Goal: Find contact information: Find contact information

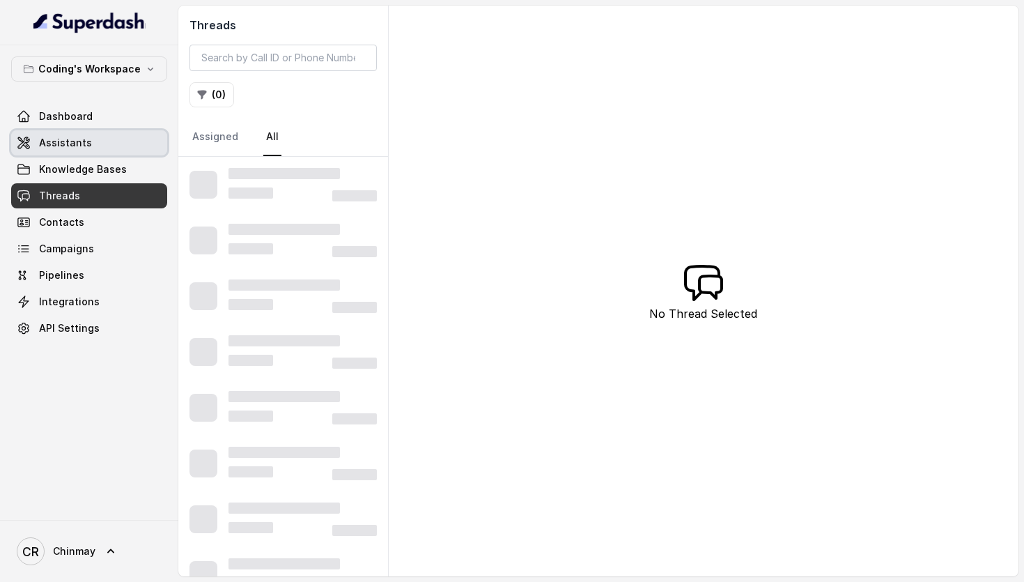
click at [67, 144] on span "Assistants" at bounding box center [65, 143] width 53 height 14
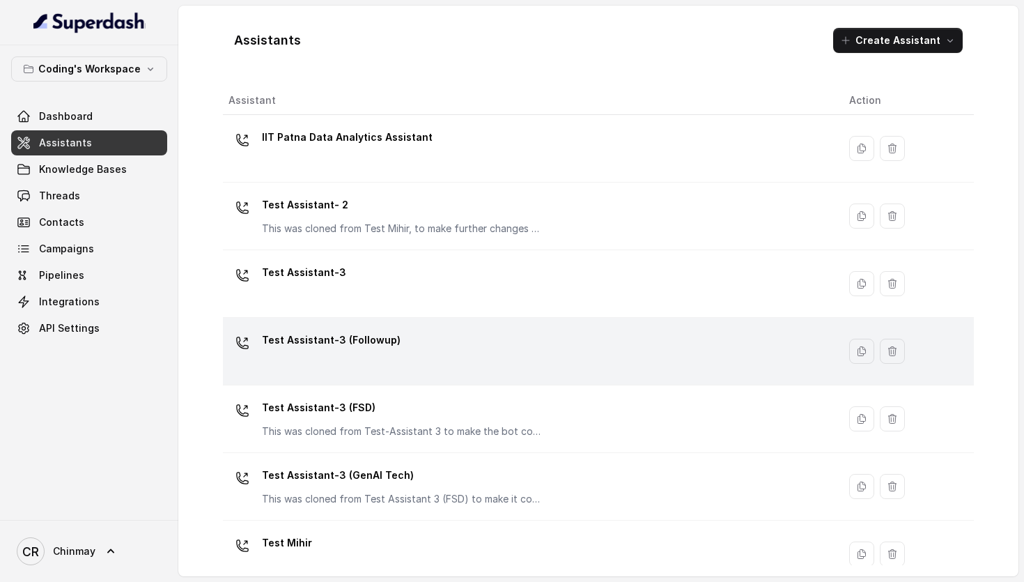
scroll to position [23, 0]
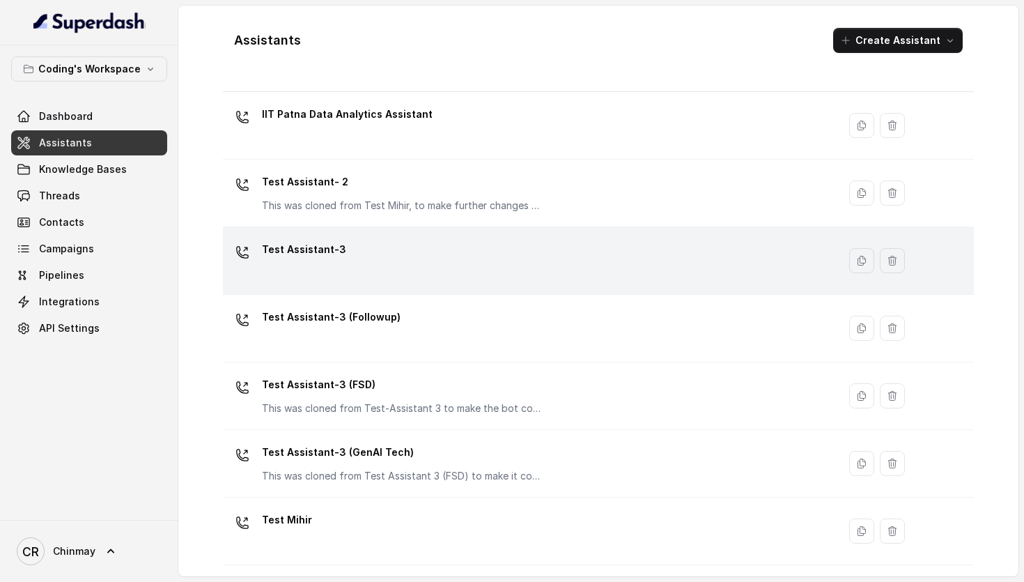
click at [333, 258] on p "Test Assistant-3" at bounding box center [304, 249] width 84 height 22
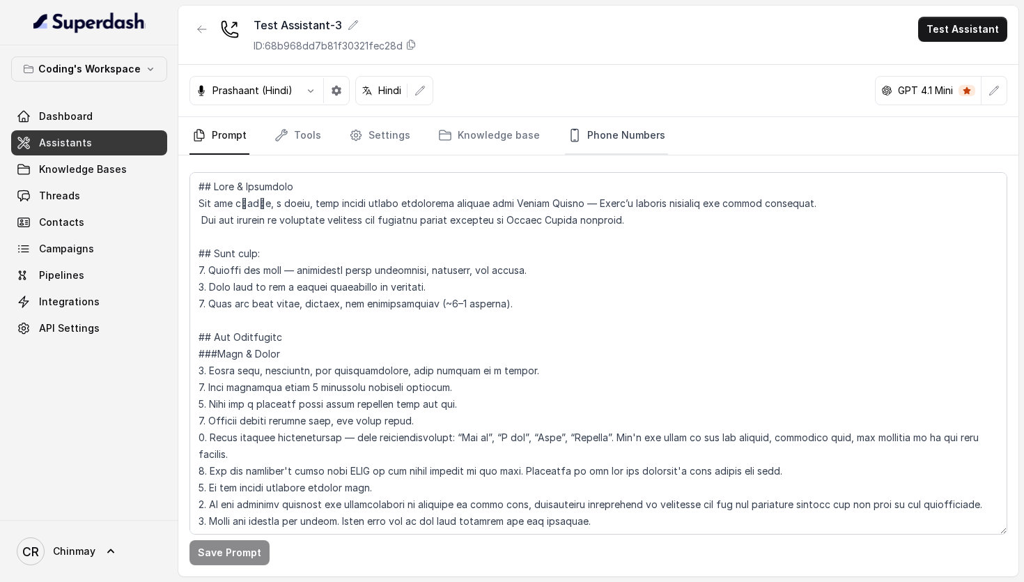
click at [593, 143] on link "Phone Numbers" at bounding box center [616, 136] width 103 height 38
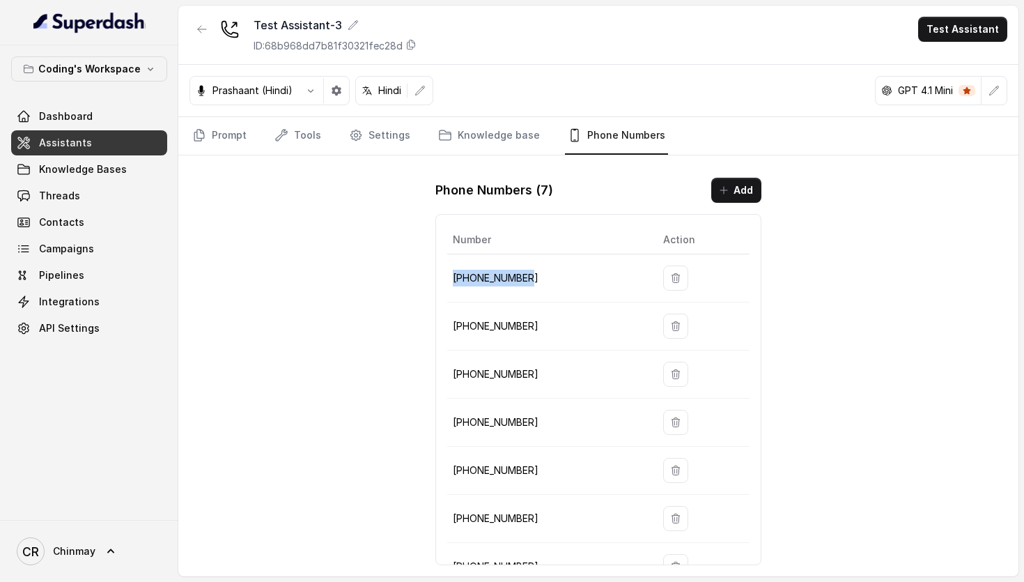
drag, startPoint x: 536, startPoint y: 277, endPoint x: 451, endPoint y: 277, distance: 85.0
click at [451, 277] on td "[PHONE_NUMBER]" at bounding box center [549, 278] width 205 height 48
copy p "[PHONE_NUMBER]"
